Goal: Check status

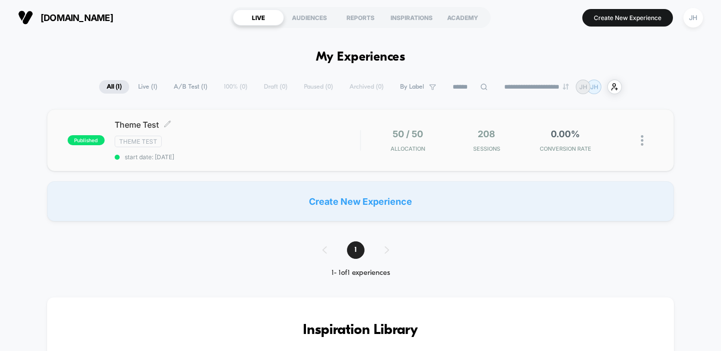
click at [308, 151] on div "Theme Test Click to edit experience details Click to edit experience details Th…" at bounding box center [238, 140] width 246 height 41
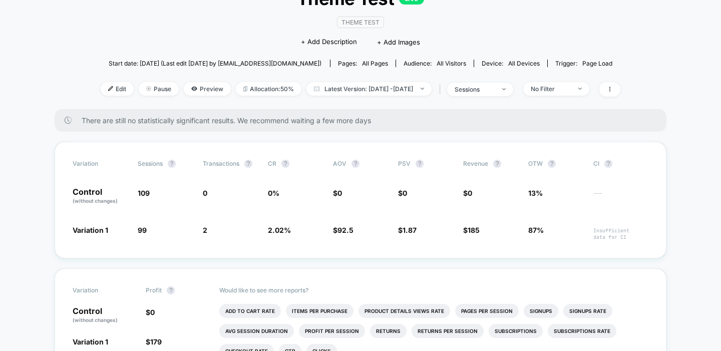
scroll to position [96, 0]
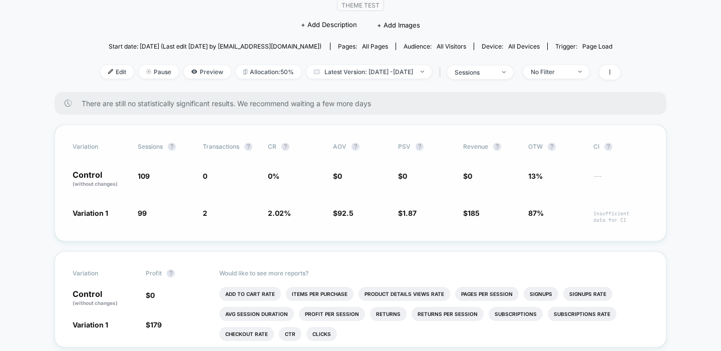
drag, startPoint x: 331, startPoint y: 209, endPoint x: 311, endPoint y: 163, distance: 49.6
click at [311, 163] on div "Variation Sessions ? Transactions ? CR ? AOV ? PSV ? Revenue ? OTW ? CI ? Contr…" at bounding box center [361, 183] width 612 height 117
click at [184, 71] on span "Preview" at bounding box center [207, 72] width 47 height 14
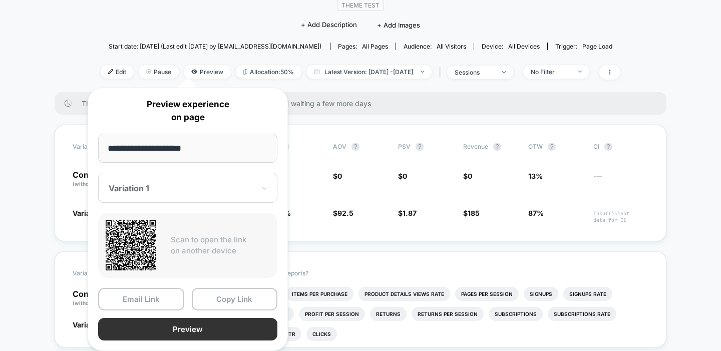
click at [200, 330] on button "Preview" at bounding box center [187, 329] width 179 height 23
